Goal: Information Seeking & Learning: Compare options

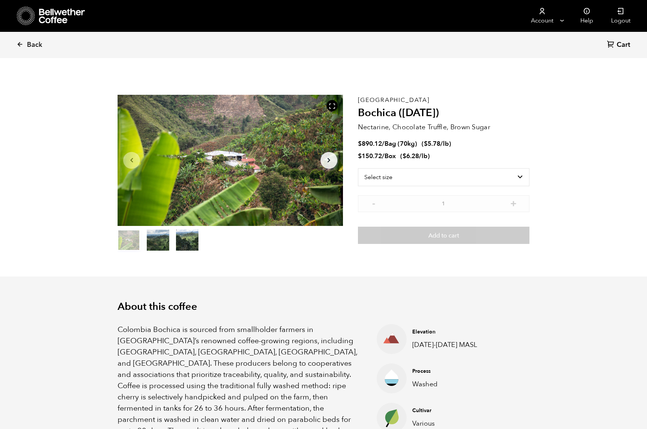
scroll to position [326, 399]
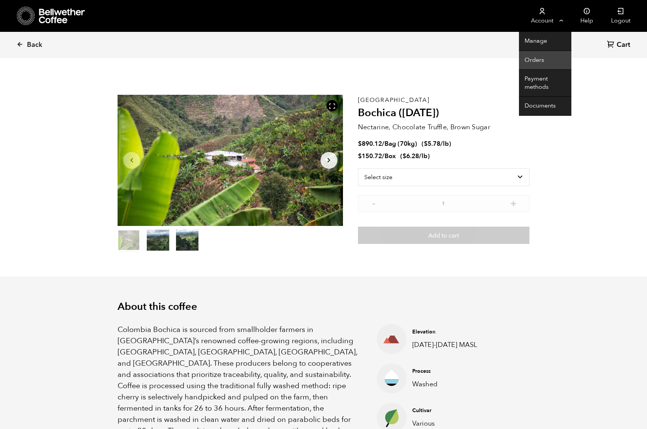
click at [529, 59] on link "Orders" at bounding box center [545, 60] width 52 height 19
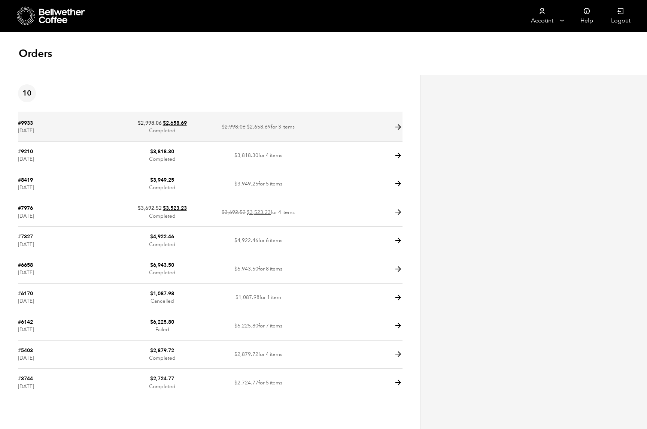
click at [41, 126] on td "#9933 July 8, 2025" at bounding box center [66, 127] width 96 height 28
click at [397, 127] on icon at bounding box center [398, 127] width 9 height 9
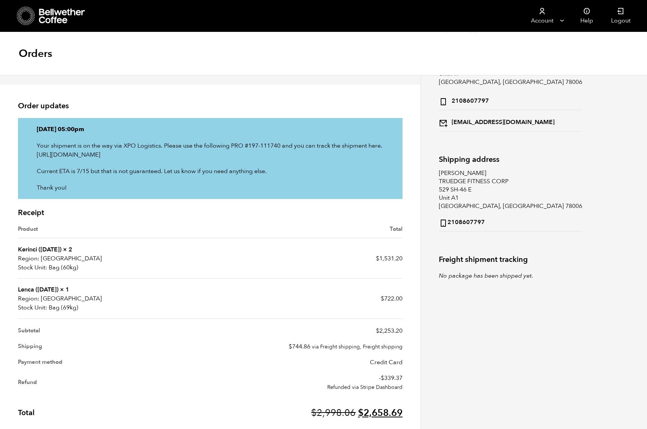
scroll to position [59, 0]
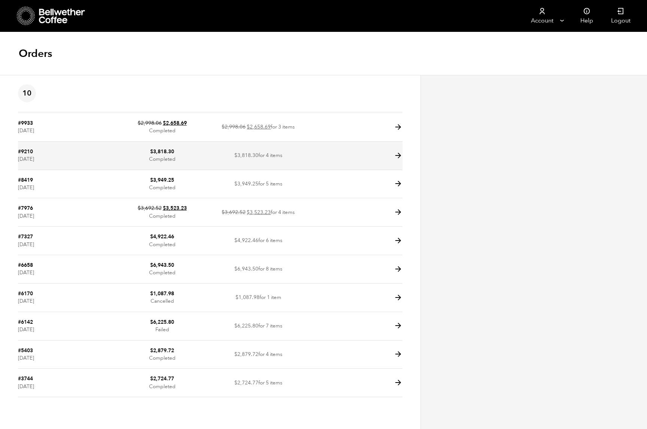
click at [80, 155] on td "#9210 April 11, 2025" at bounding box center [66, 156] width 96 height 28
click at [400, 155] on icon at bounding box center [398, 155] width 9 height 9
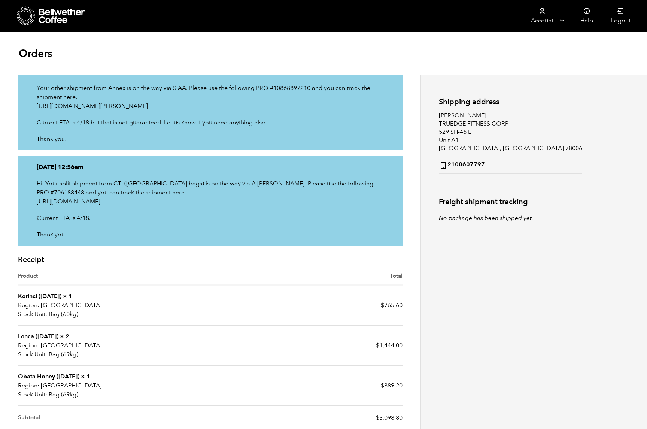
scroll to position [125, 0]
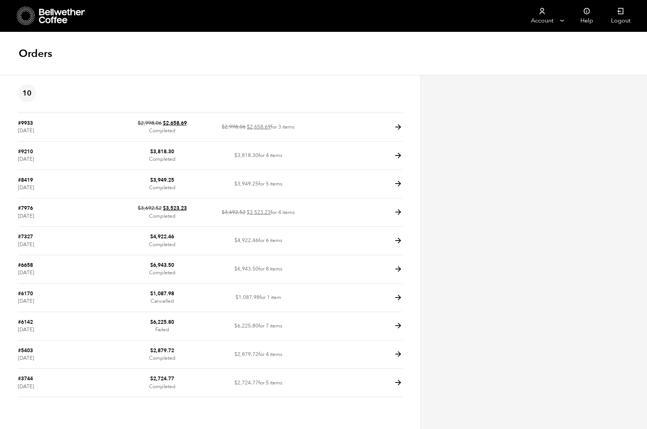
click at [73, 15] on icon at bounding box center [62, 16] width 47 height 15
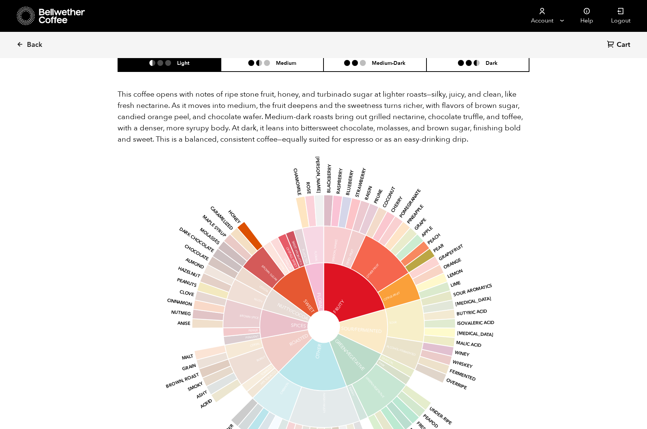
scroll to position [500, 0]
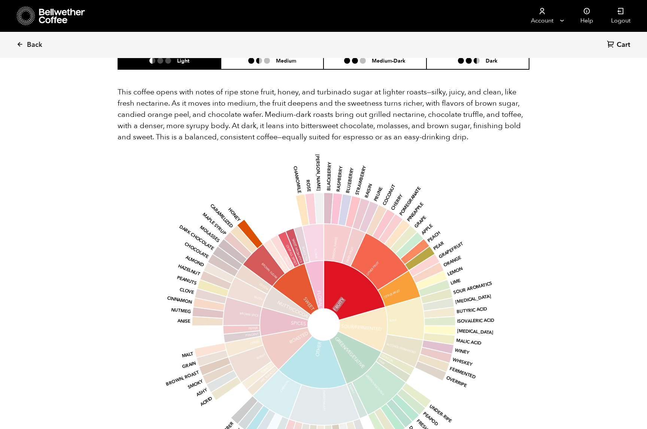
click at [131, 158] on div "base Fruity Sour/Fermented Green/Vegetative Other Roasted Spices Nutty/Cocoa Sw…" at bounding box center [323, 317] width 391 height 318
click at [632, 166] on div "Back Cart (0) Item 1 of 3 Arrow Left Arrow Right item 0 item 1 item 2 Item 1 of…" at bounding box center [323, 136] width 647 height 1183
click at [26, 44] on link "Back" at bounding box center [39, 44] width 46 height 25
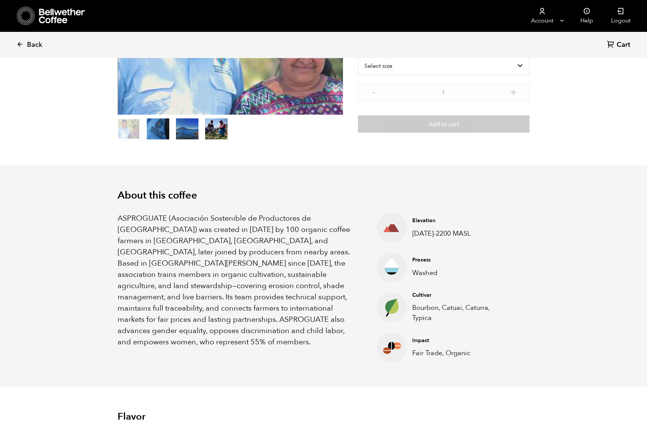
scroll to position [79, 0]
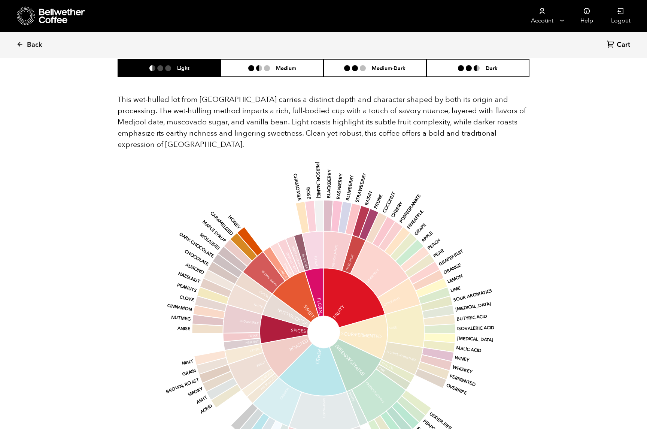
scroll to position [474, 0]
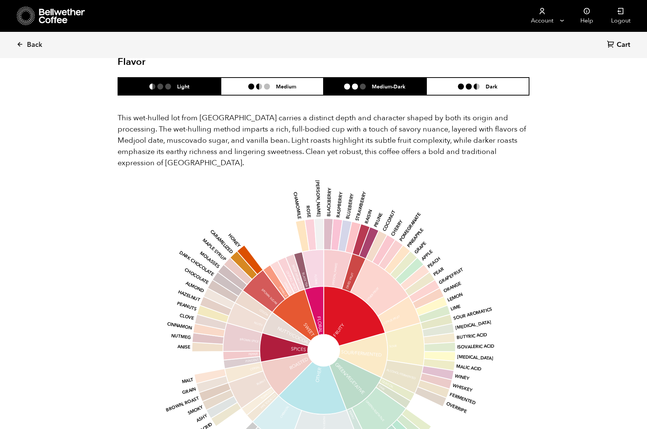
click at [397, 83] on h6 "Medium-Dark" at bounding box center [389, 86] width 34 height 6
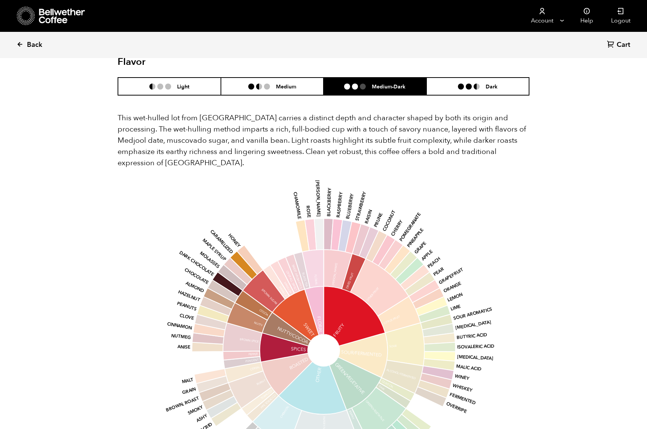
click at [30, 46] on span "Back" at bounding box center [34, 44] width 15 height 9
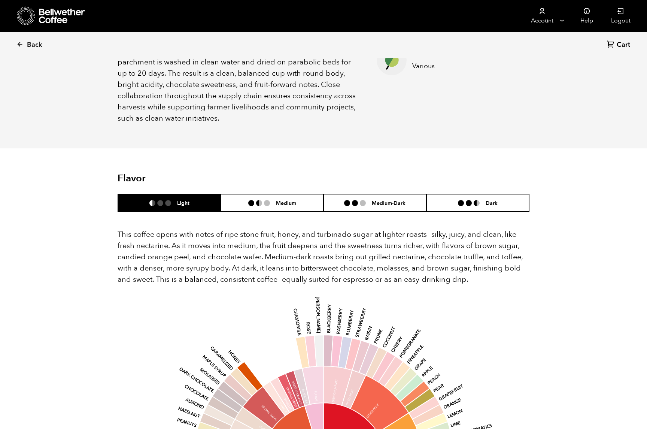
scroll to position [393, 0]
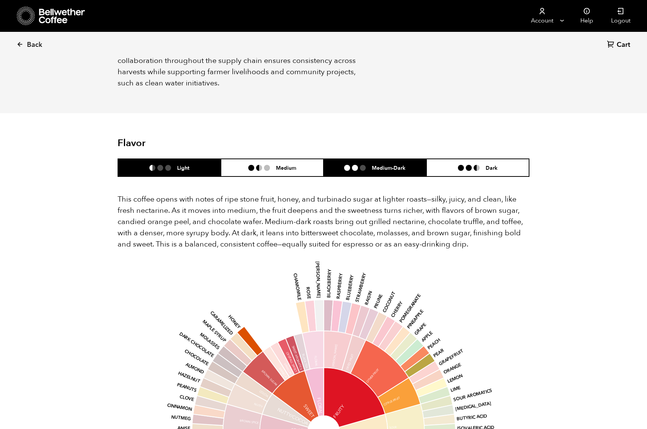
click at [395, 164] on h6 "Medium-Dark" at bounding box center [389, 167] width 34 height 6
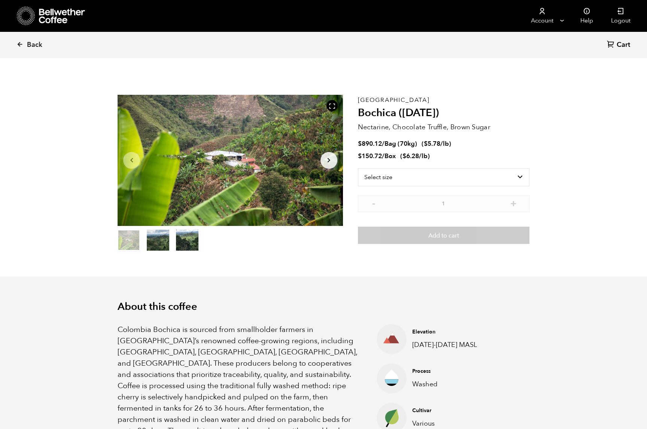
scroll to position [0, 0]
click at [31, 46] on span "Back" at bounding box center [34, 44] width 15 height 9
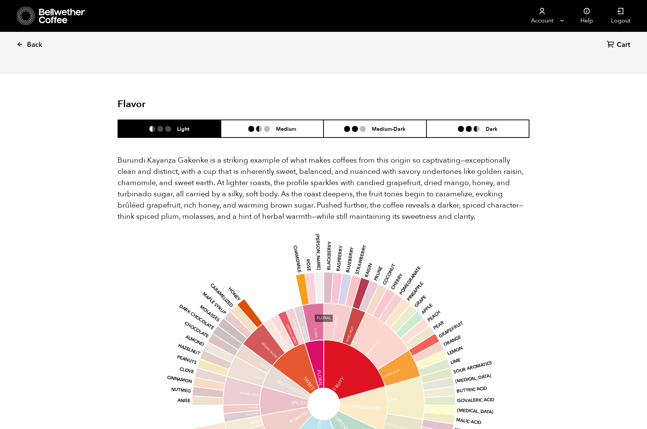
scroll to position [402, 0]
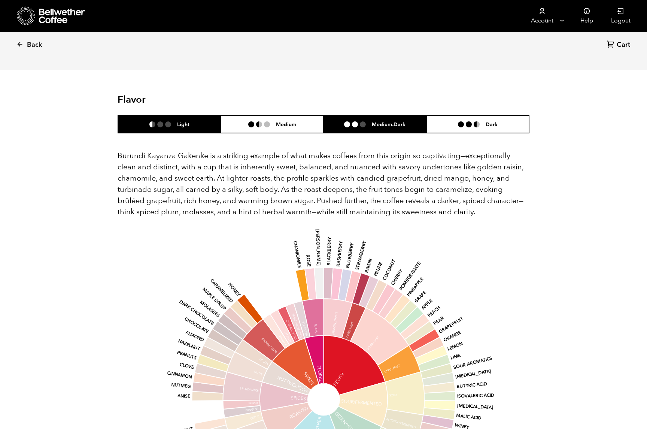
click at [387, 121] on h6 "Medium-Dark" at bounding box center [389, 124] width 34 height 6
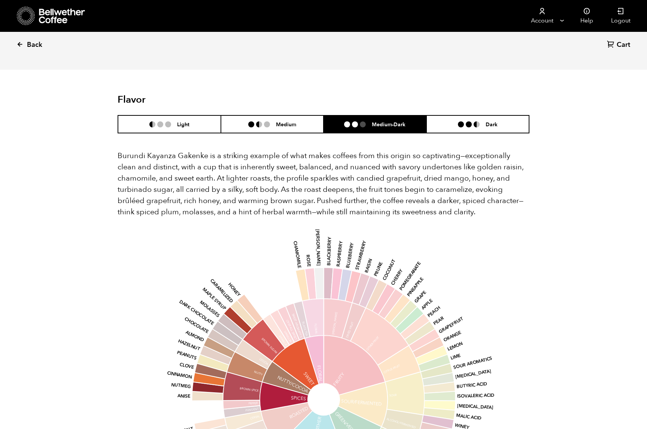
click at [22, 45] on icon at bounding box center [19, 44] width 7 height 7
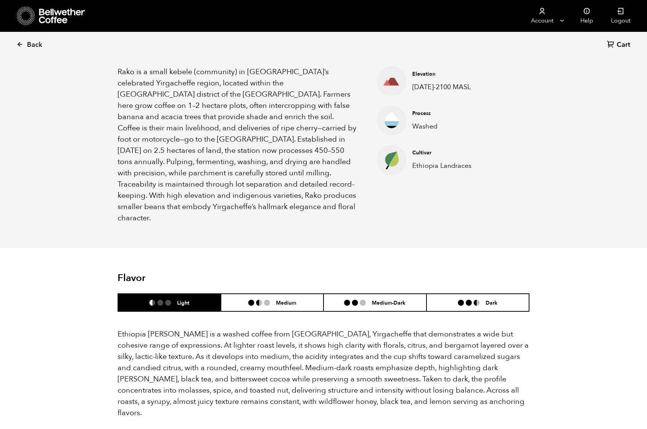
scroll to position [348, 0]
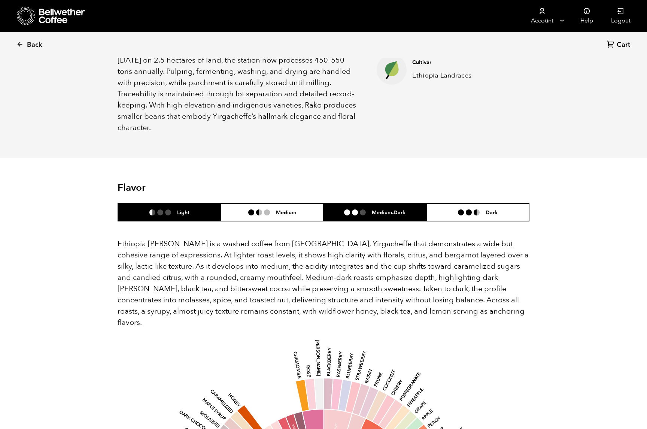
click at [401, 209] on h6 "Medium-Dark" at bounding box center [389, 212] width 34 height 6
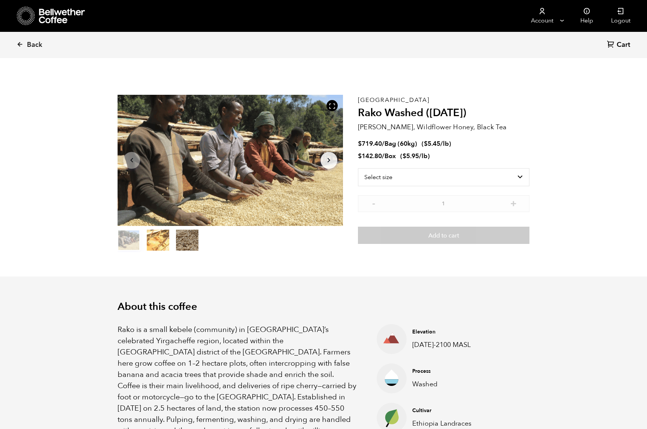
scroll to position [0, 0]
click at [25, 43] on link "Back" at bounding box center [39, 44] width 46 height 25
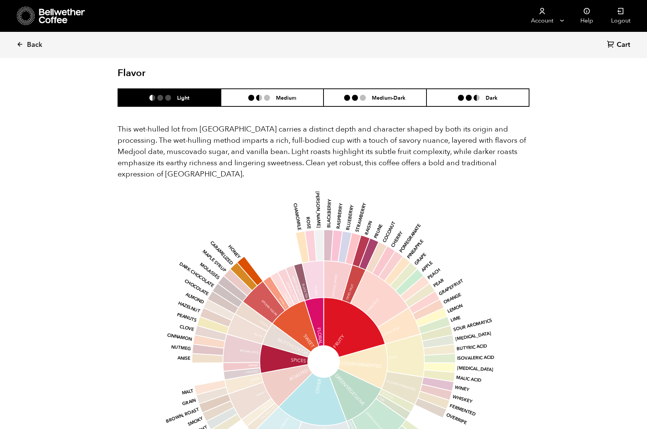
scroll to position [401, 0]
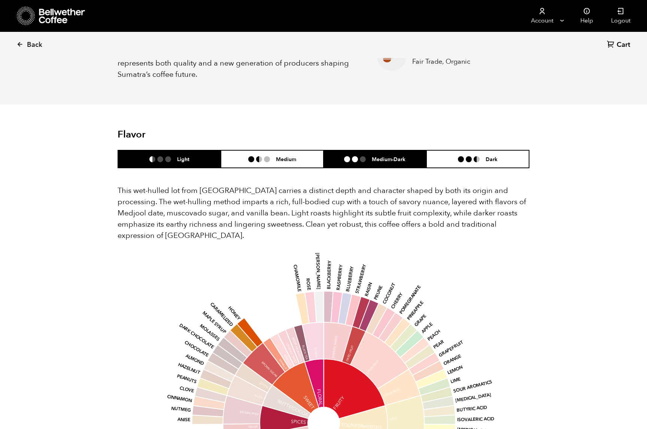
click at [383, 156] on h6 "Medium-Dark" at bounding box center [389, 159] width 34 height 6
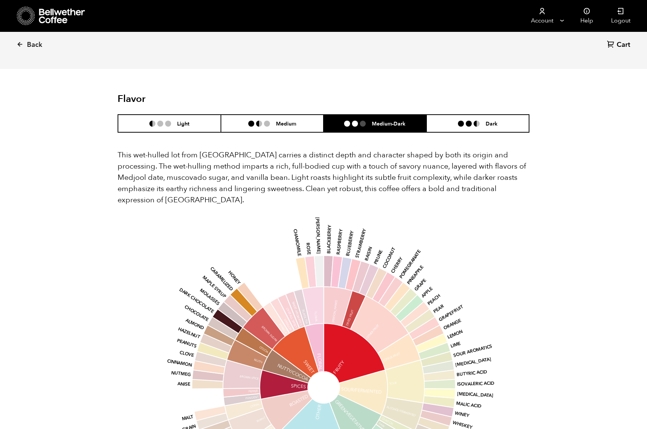
scroll to position [442, 0]
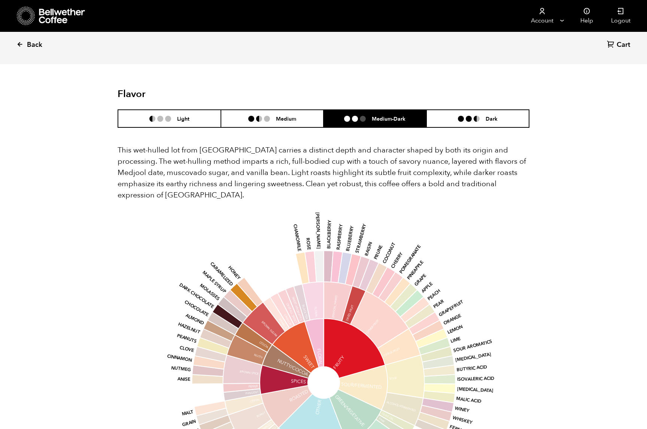
click at [35, 46] on span "Back" at bounding box center [34, 44] width 15 height 9
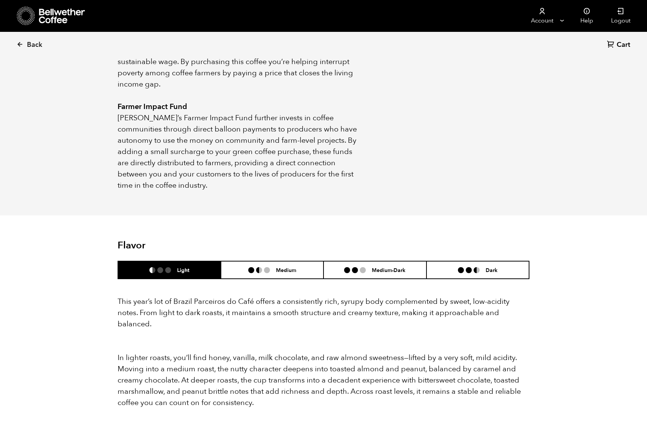
scroll to position [505, 0]
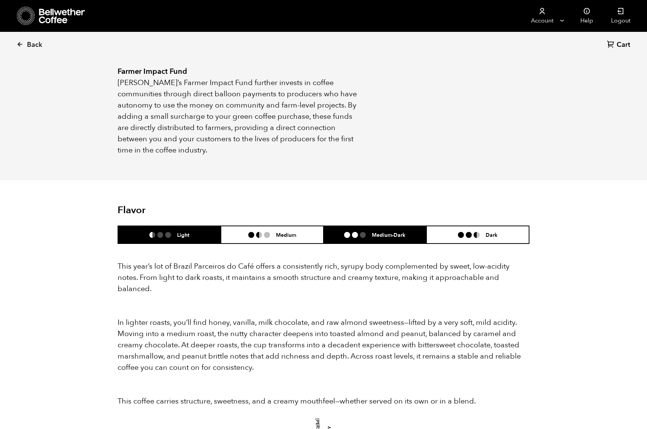
click at [386, 232] on h6 "Medium-Dark" at bounding box center [389, 235] width 34 height 6
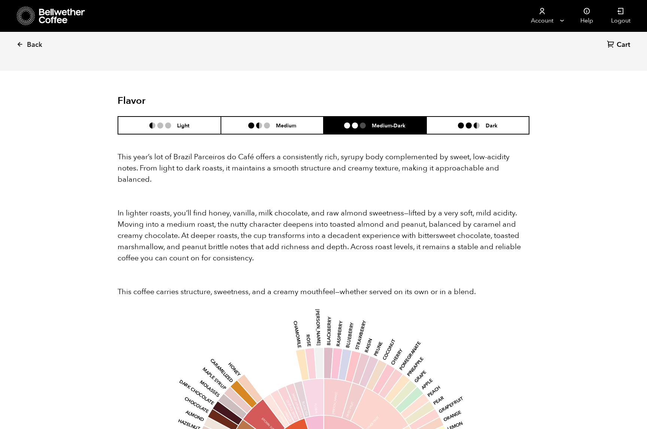
scroll to position [732, 0]
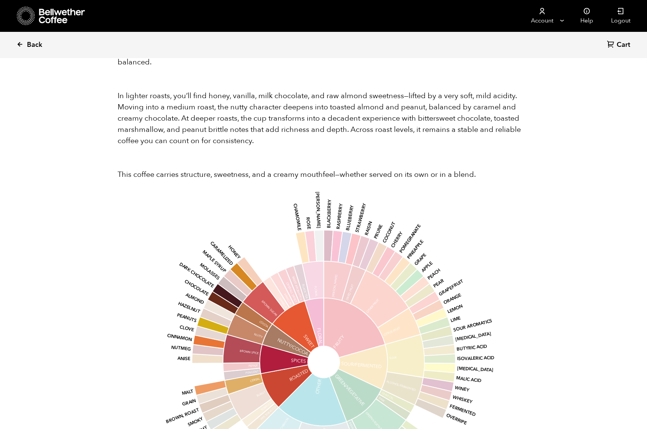
click at [31, 39] on link "Back" at bounding box center [39, 44] width 46 height 25
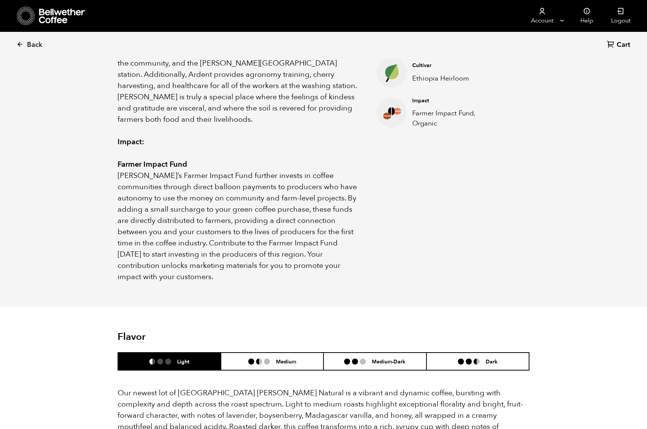
scroll to position [366, 0]
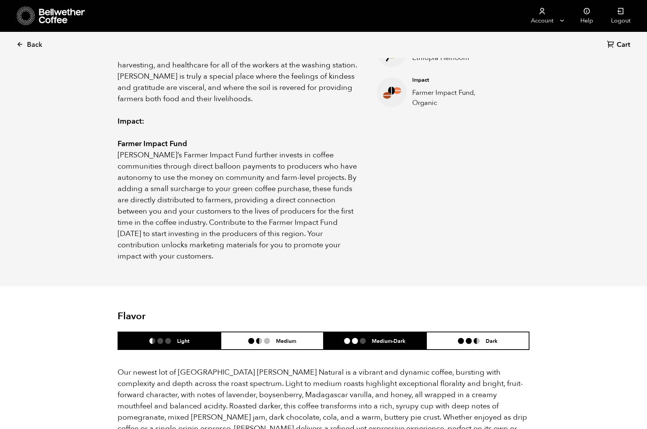
click at [375, 338] on h6 "Medium-Dark" at bounding box center [389, 341] width 34 height 6
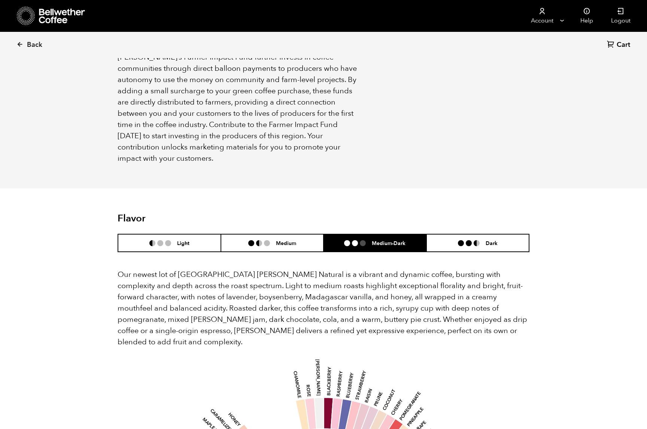
scroll to position [426, 0]
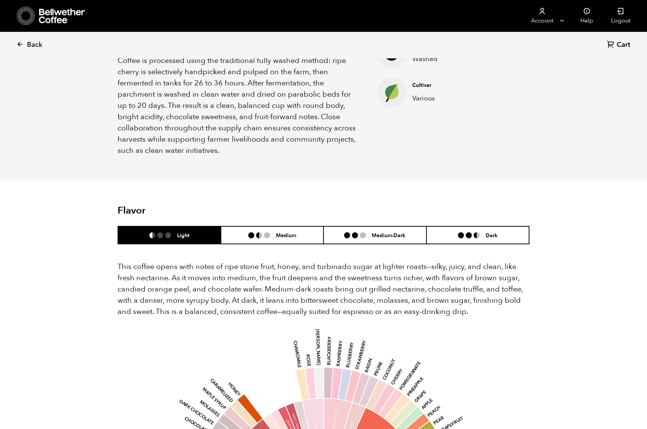
scroll to position [330, 0]
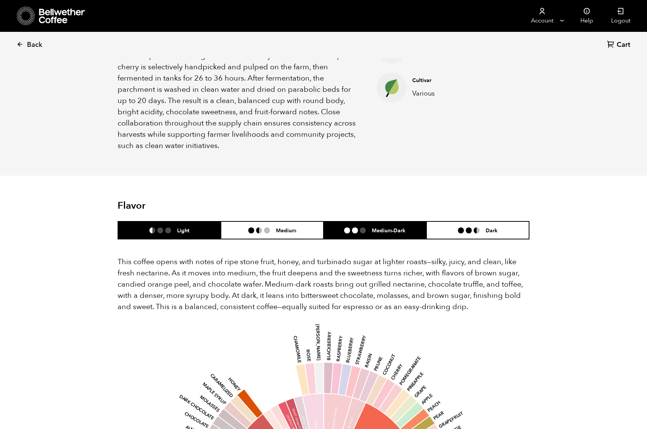
click at [388, 227] on h6 "Medium-Dark" at bounding box center [389, 230] width 34 height 6
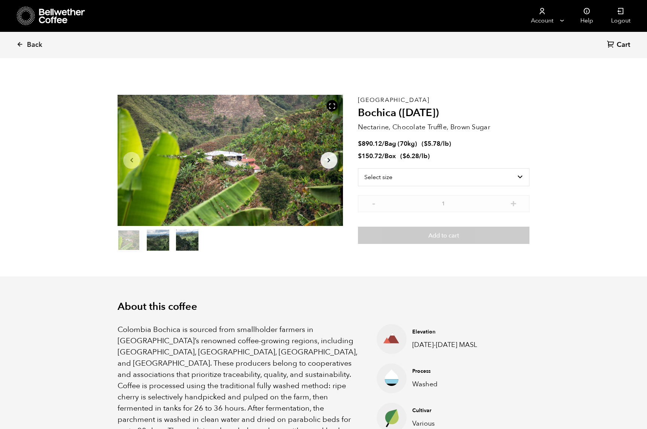
scroll to position [0, 0]
click at [33, 47] on span "Back" at bounding box center [34, 44] width 15 height 9
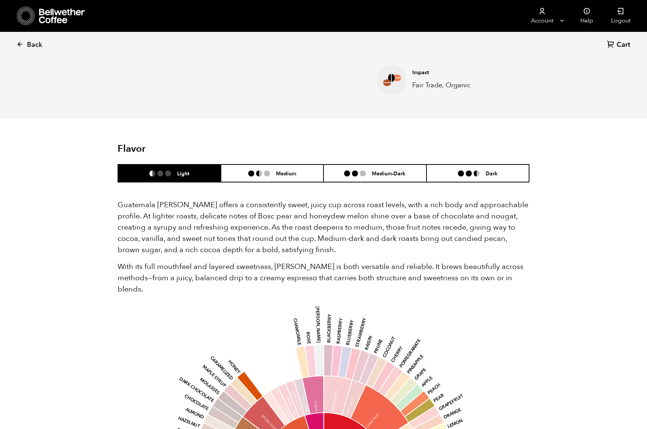
scroll to position [385, 0]
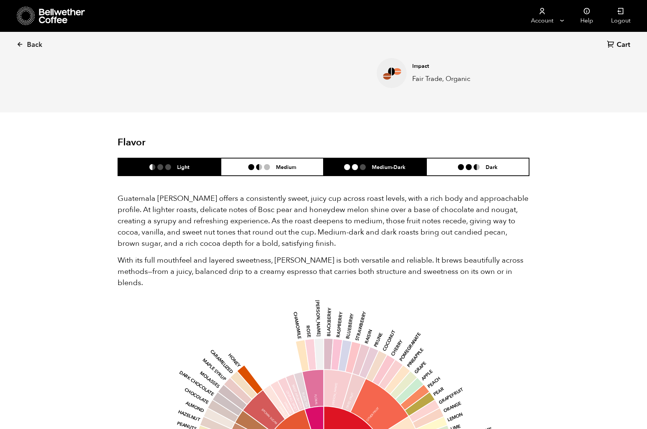
click at [377, 165] on h6 "Medium-Dark" at bounding box center [389, 167] width 34 height 6
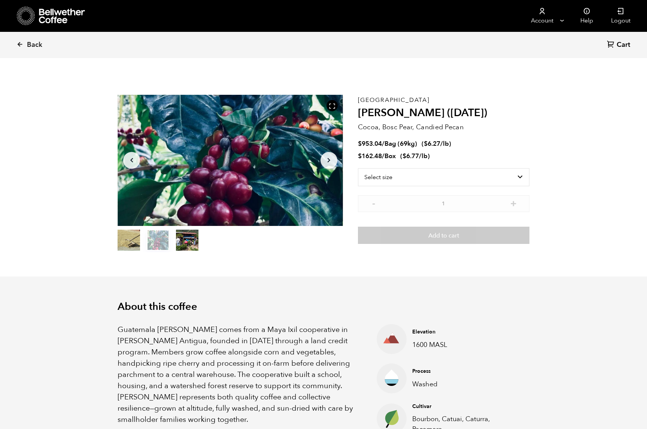
scroll to position [0, 0]
click at [22, 44] on icon at bounding box center [19, 44] width 7 height 7
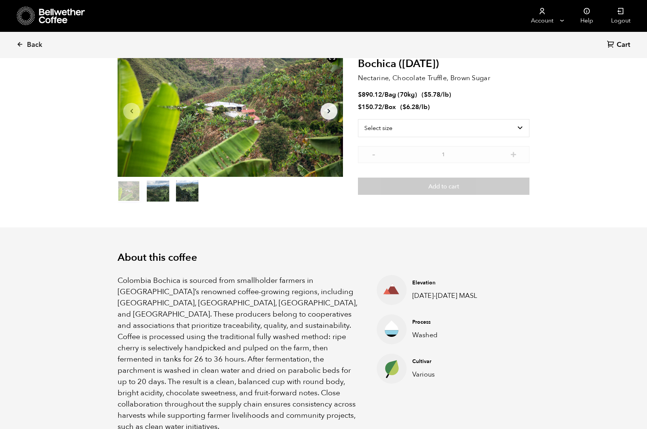
scroll to position [39, 0]
